Goal: Task Accomplishment & Management: Manage account settings

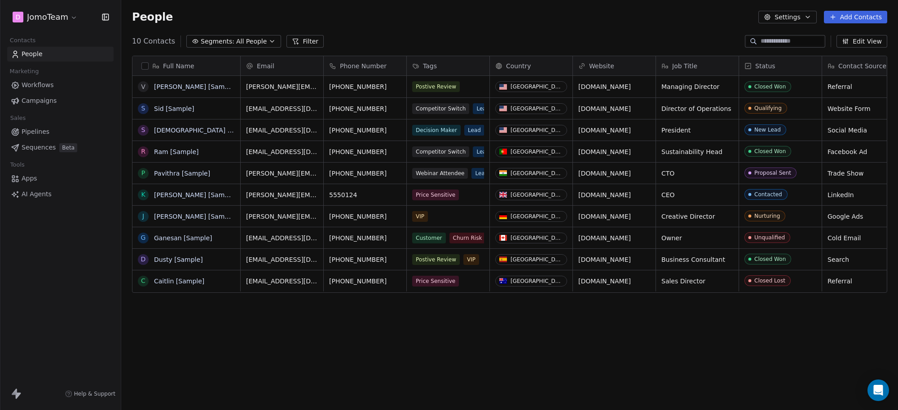
scroll to position [353, 768]
click at [70, 13] on html "D JomoTeam Contacts People Marketing Workflows Campaigns Sales Pipelines Sequen…" at bounding box center [449, 205] width 898 height 410
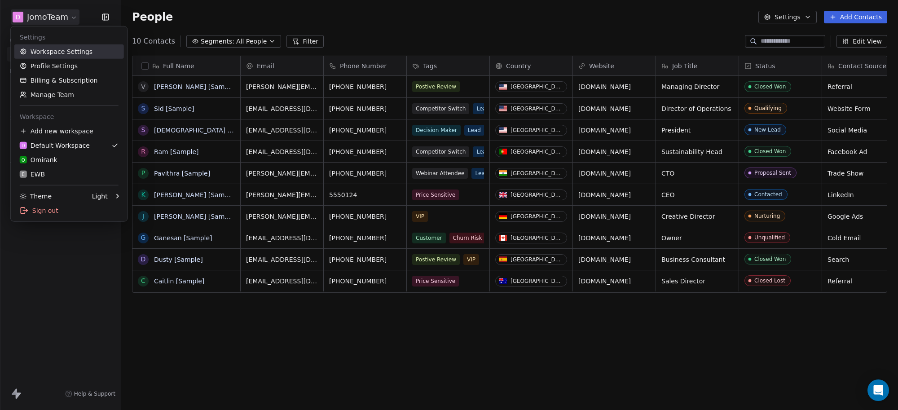
click at [70, 54] on link "Workspace Settings" at bounding box center [69, 51] width 110 height 14
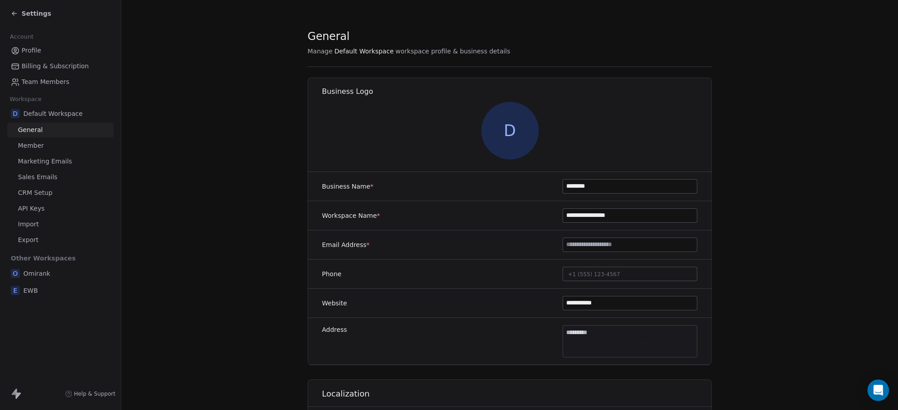
click at [55, 79] on span "Team Members" at bounding box center [46, 81] width 48 height 9
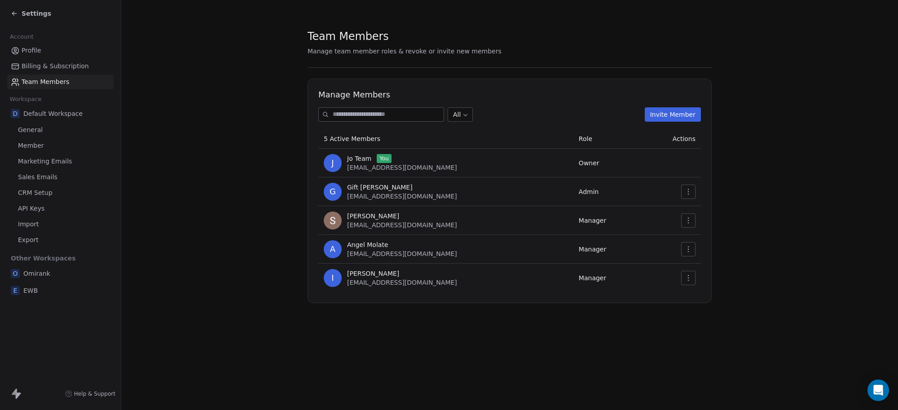
drag, startPoint x: 869, startPoint y: 385, endPoint x: 843, endPoint y: 383, distance: 26.1
click at [869, 385] on div "Open Intercom Messenger" at bounding box center [878, 390] width 22 height 22
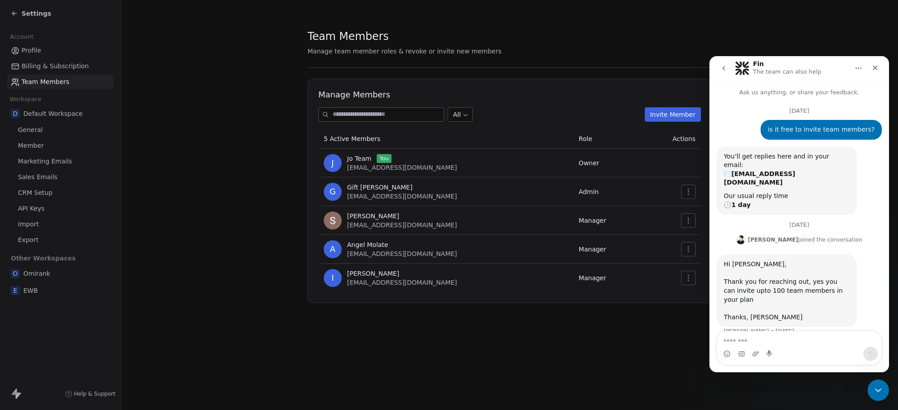
click at [751, 343] on textarea "Message…" at bounding box center [799, 338] width 164 height 15
type textarea "*********"
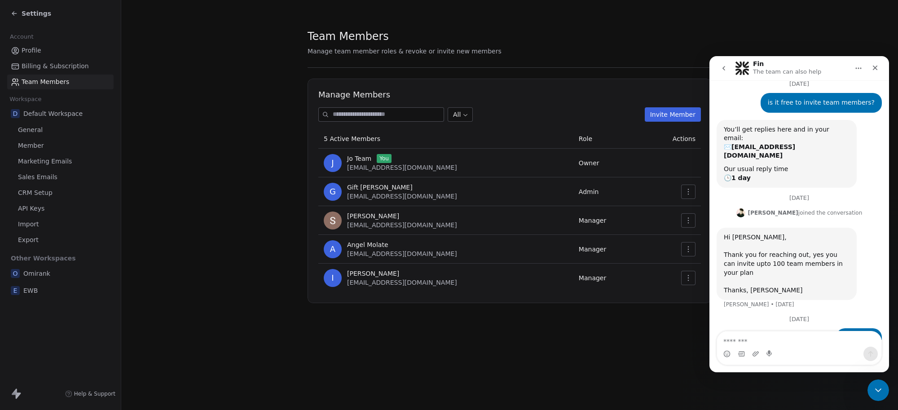
click at [639, 335] on div "Team Members Manage team member roles & revoke or invite new members Manage Mem…" at bounding box center [509, 205] width 777 height 410
drag, startPoint x: 878, startPoint y: 385, endPoint x: 1738, endPoint y: 758, distance: 937.5
click at [878, 384] on icon "Close Intercom Messenger" at bounding box center [877, 388] width 11 height 11
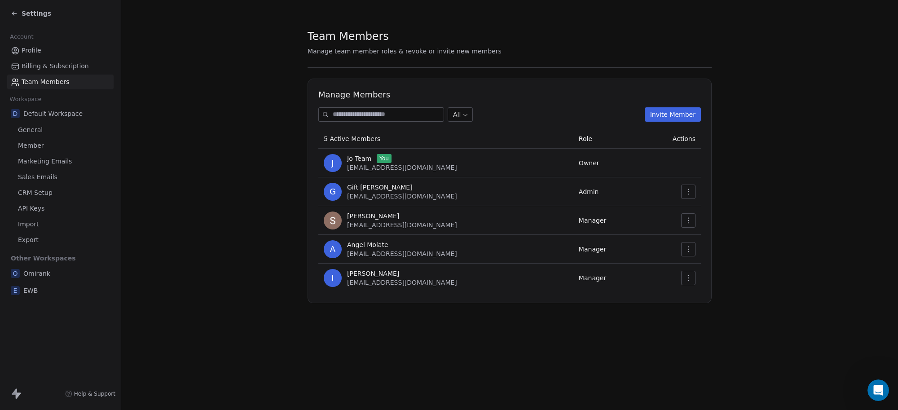
click at [468, 343] on div "Team Members Manage team member roles & revoke or invite new members Manage Mem…" at bounding box center [509, 205] width 777 height 410
